Goal: Transaction & Acquisition: Obtain resource

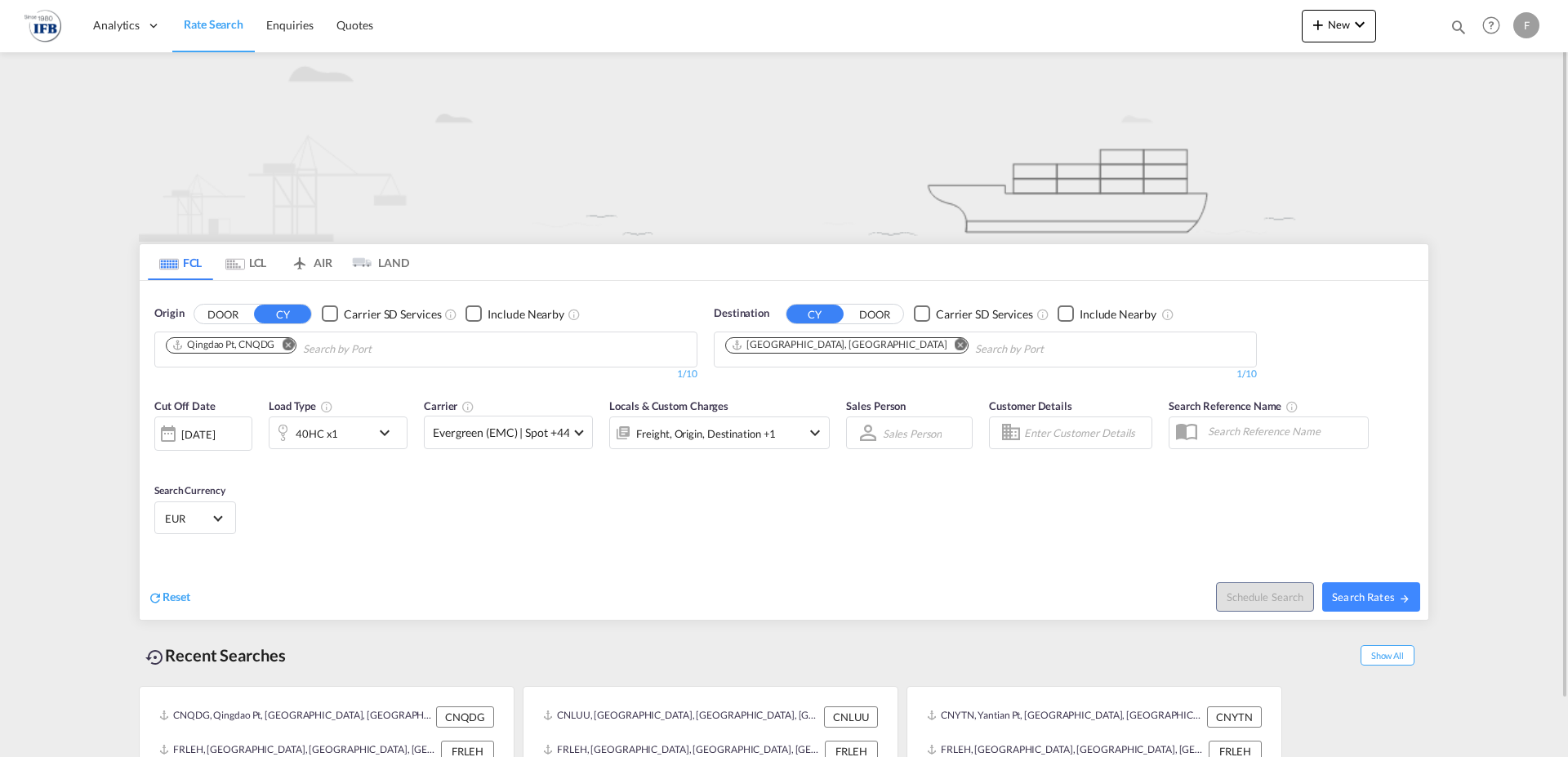
click at [392, 430] on md-icon "icon-chevron-down" at bounding box center [388, 432] width 28 height 20
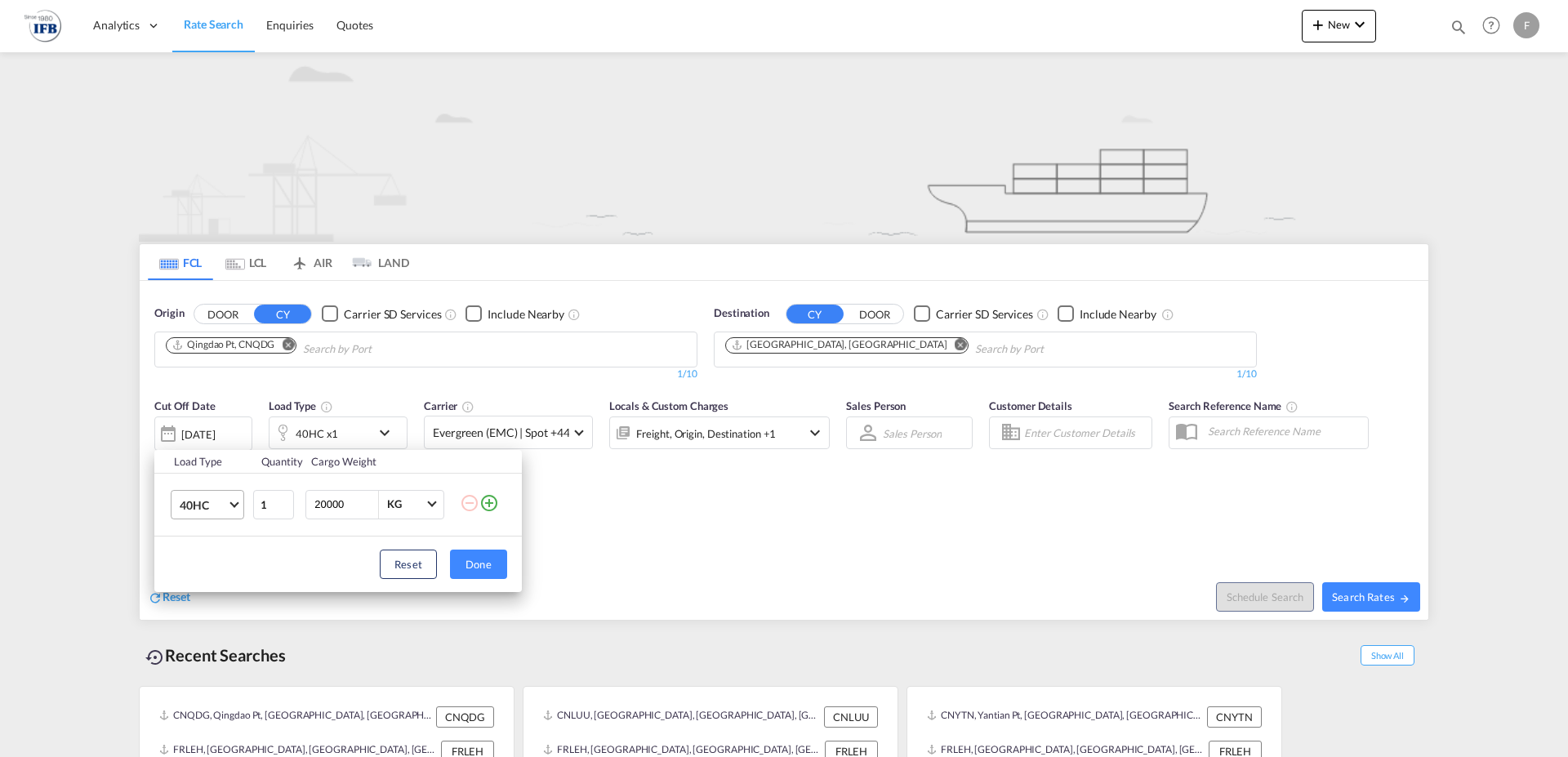
click at [234, 496] on md-select-value "40HC" at bounding box center [211, 505] width 66 height 28
click at [188, 420] on div "20GP" at bounding box center [193, 426] width 28 height 16
click at [490, 567] on button "Done" at bounding box center [478, 565] width 57 height 29
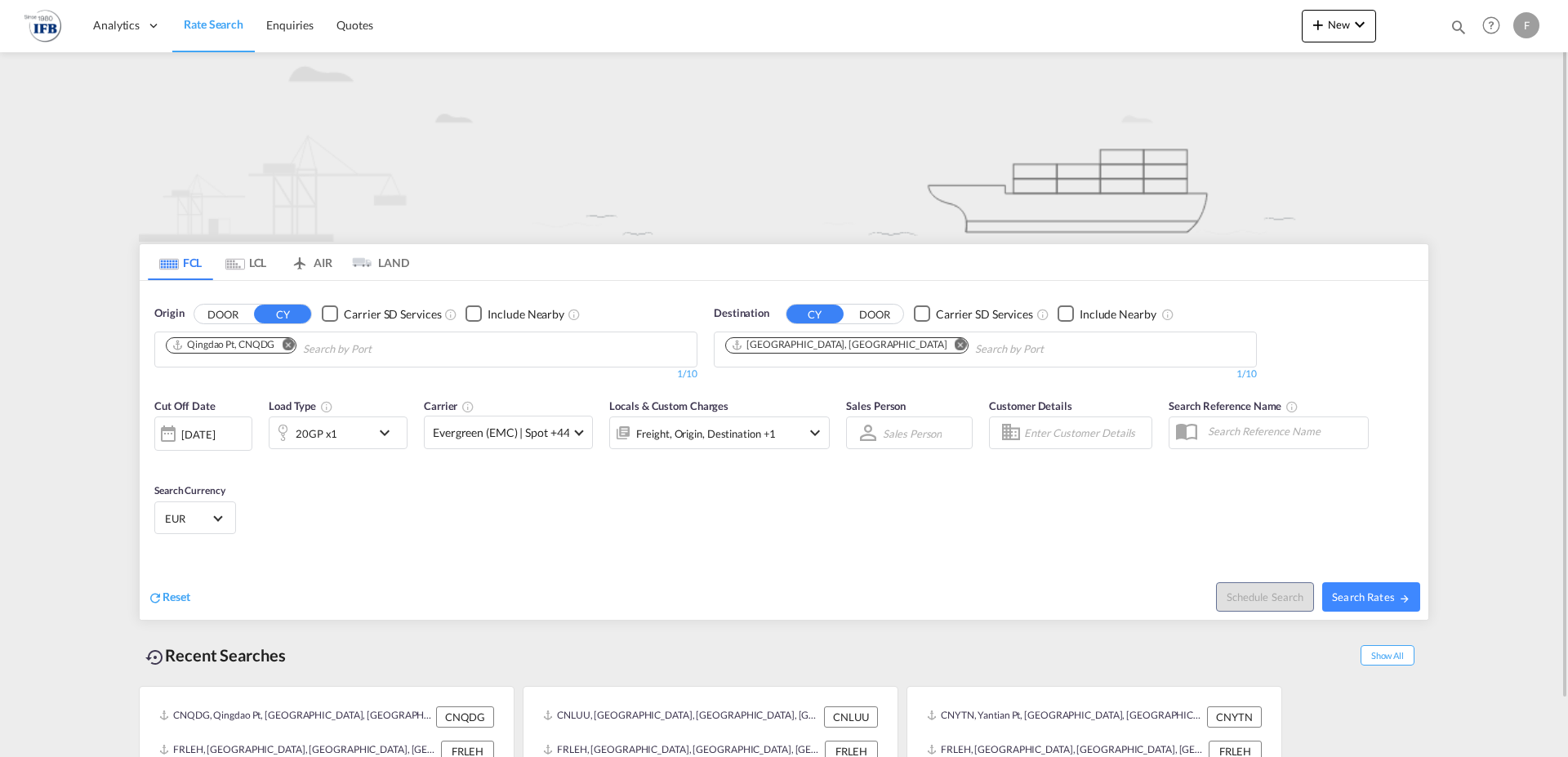
click at [289, 344] on md-icon "Remove" at bounding box center [288, 344] width 12 height 12
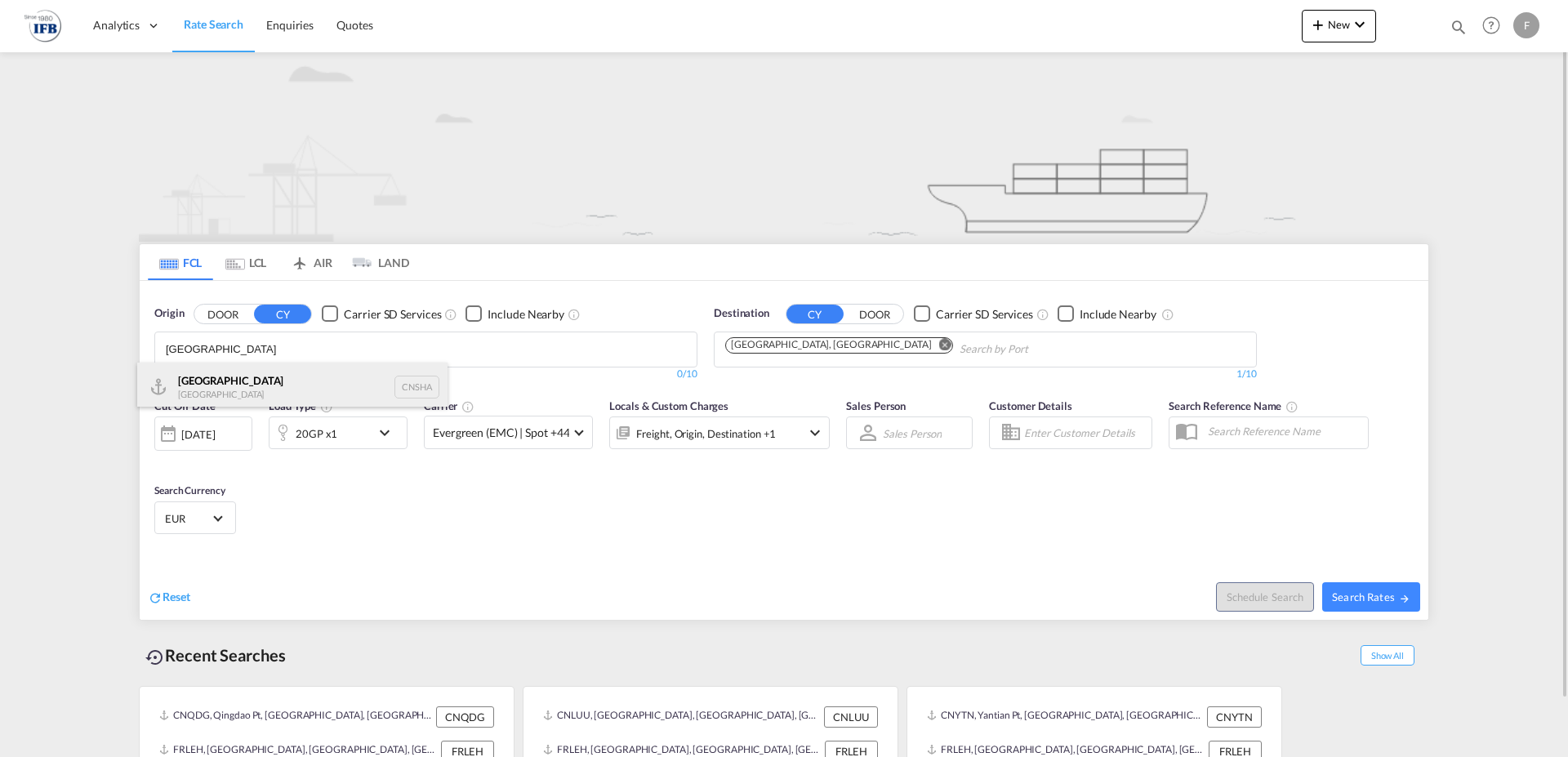
type input "[GEOGRAPHIC_DATA]"
click at [290, 367] on div "Shanghai [GEOGRAPHIC_DATA] CNSHA" at bounding box center [293, 387] width 311 height 49
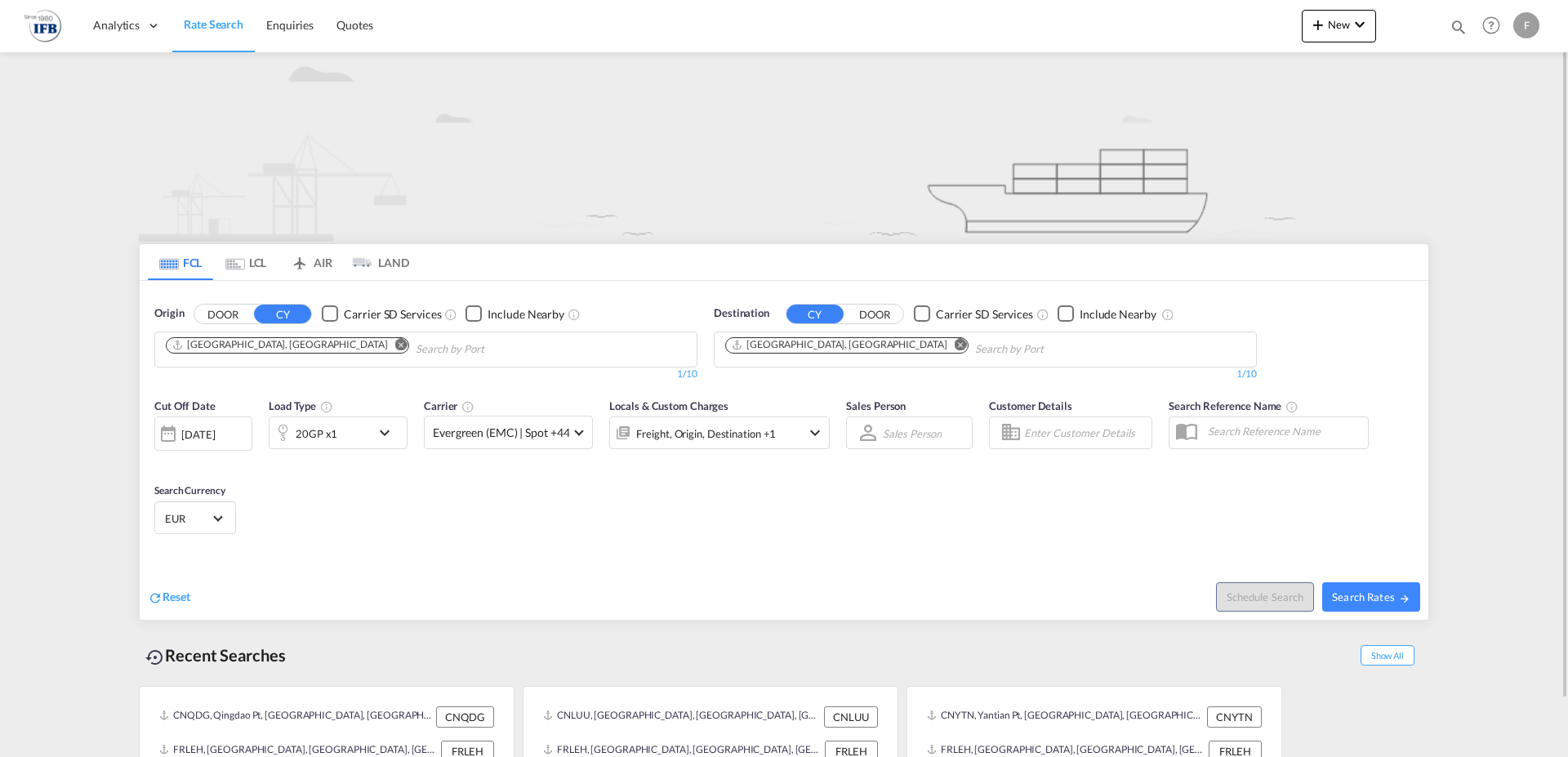
click at [1390, 590] on button "Search Rates" at bounding box center [1371, 597] width 98 height 29
type input "CNSHA to FRLEH / [DATE]"
